Goal: Find contact information: Find contact information

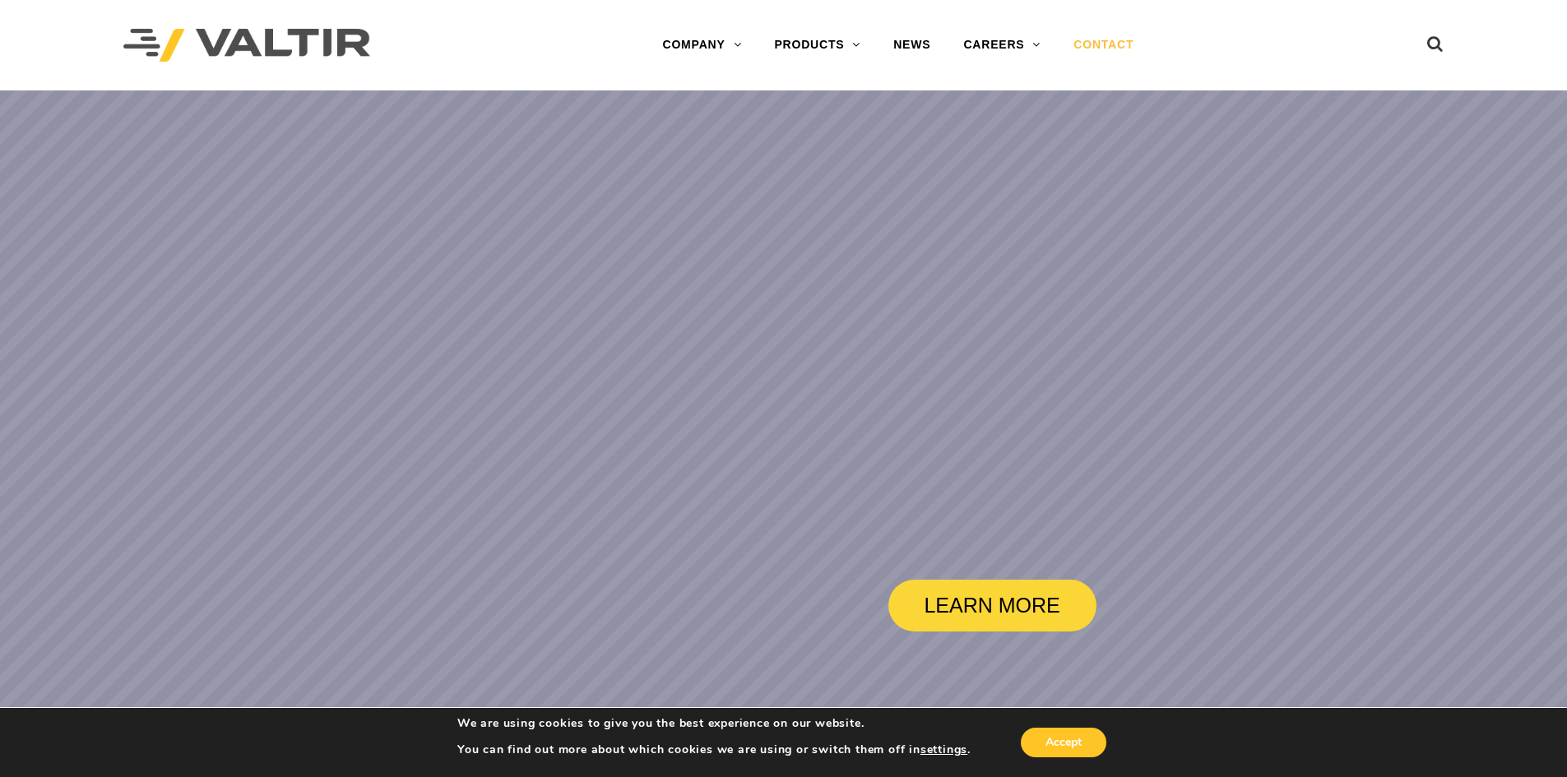
click at [1109, 39] on link "CONTACT" at bounding box center [1103, 45] width 93 height 33
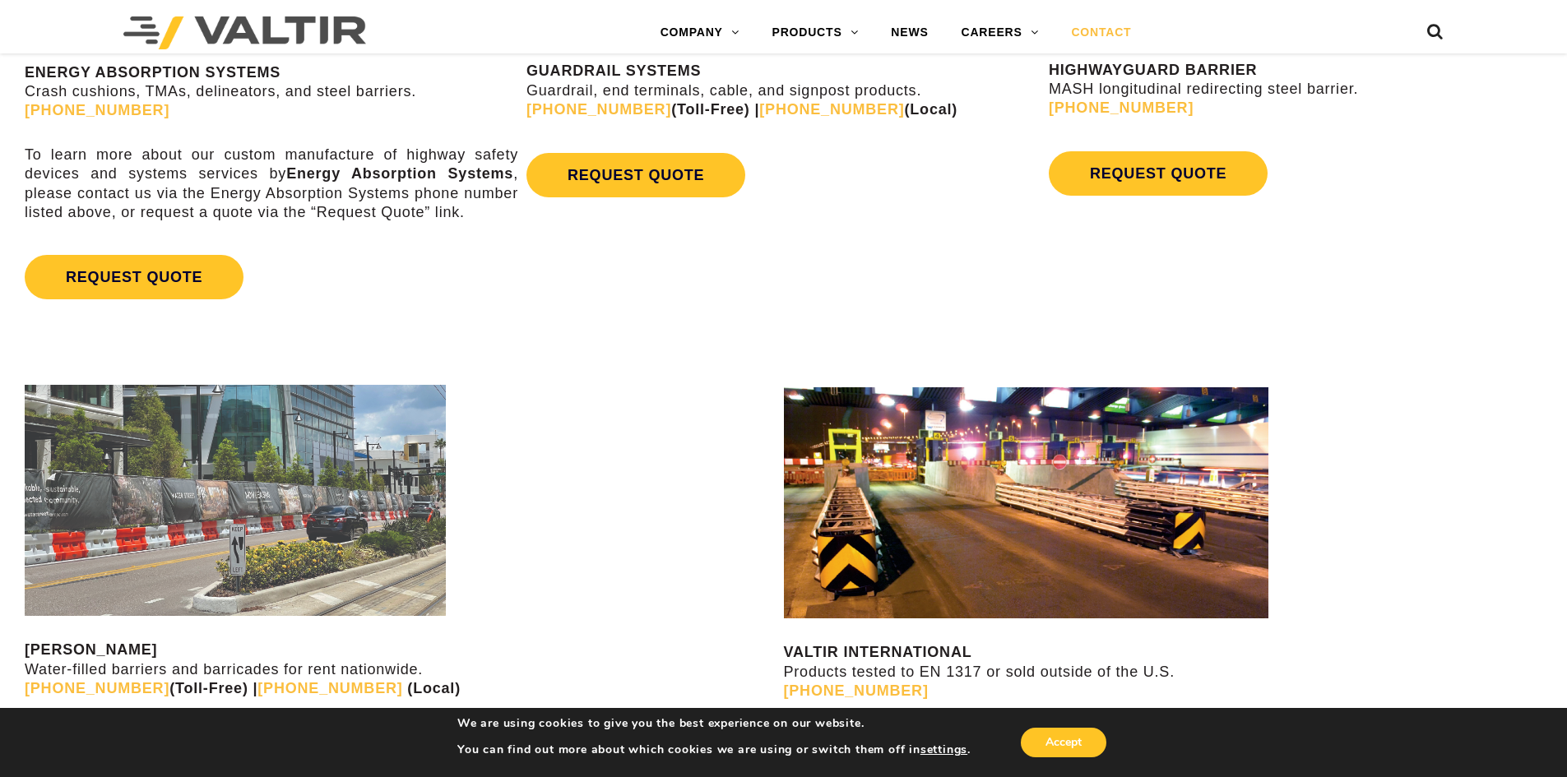
scroll to position [905, 0]
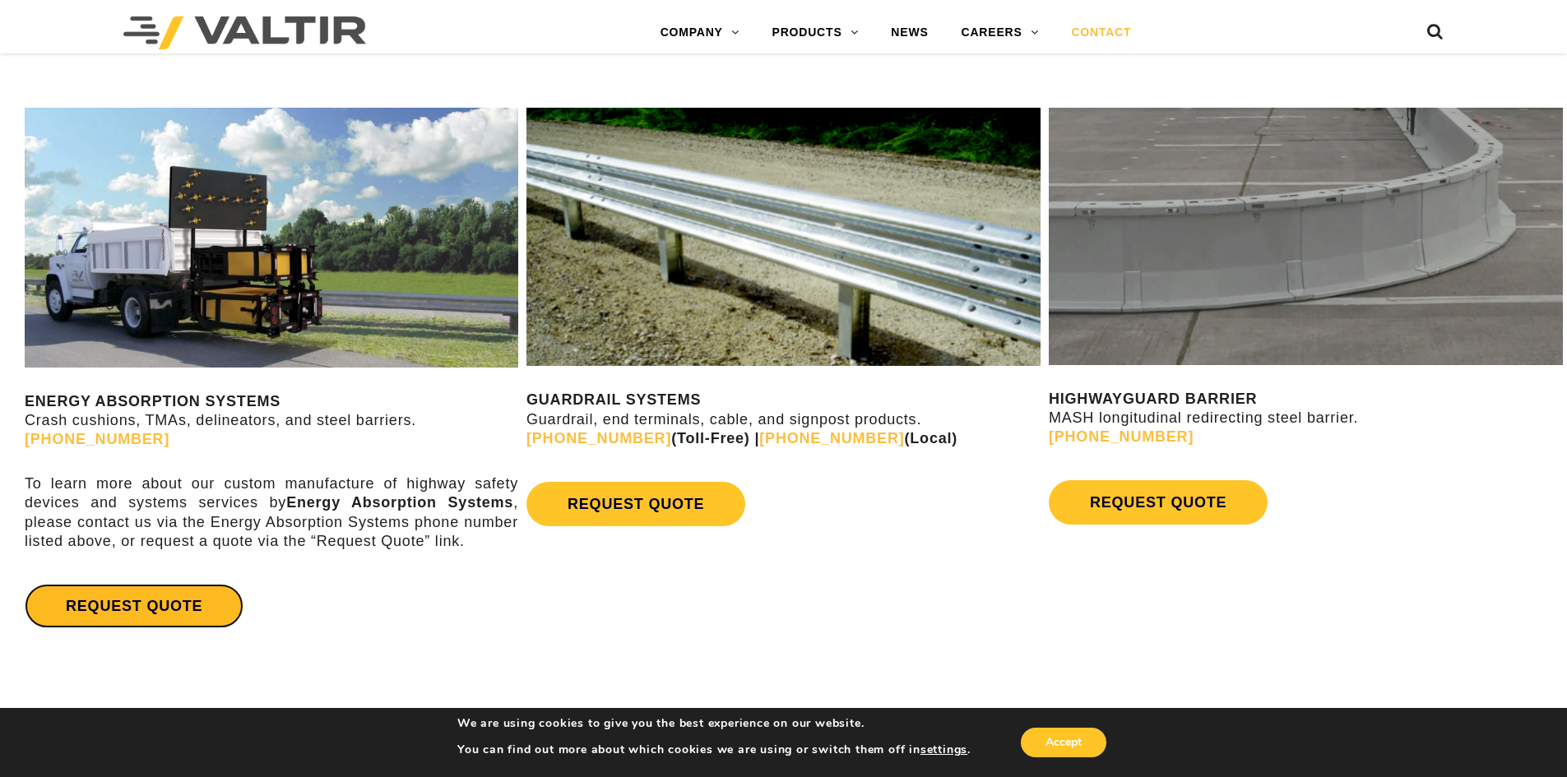
click at [152, 605] on link "REQUEST QUOTE" at bounding box center [134, 606] width 219 height 44
